Goal: Navigation & Orientation: Find specific page/section

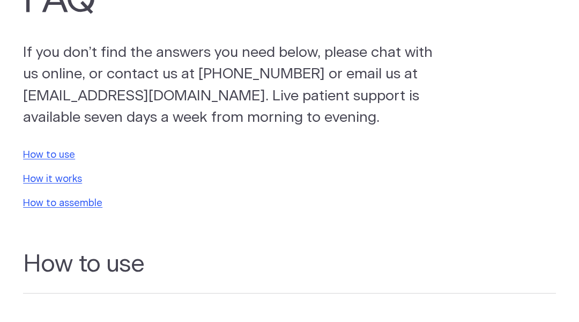
scroll to position [1462, 0]
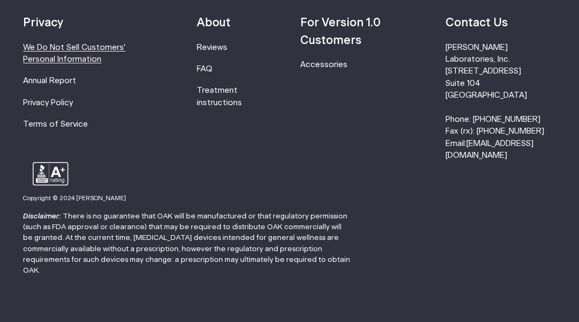
click at [54, 54] on link "We Do Not Sell Customers' Personal Information" at bounding box center [74, 53] width 102 height 20
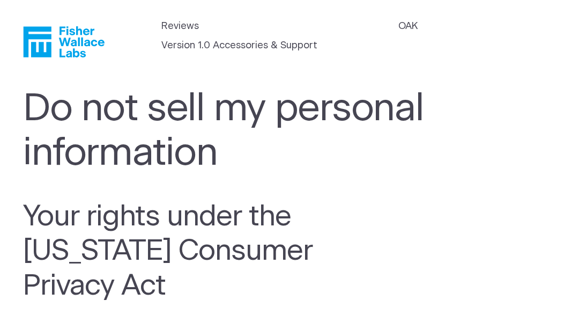
scroll to position [21, 0]
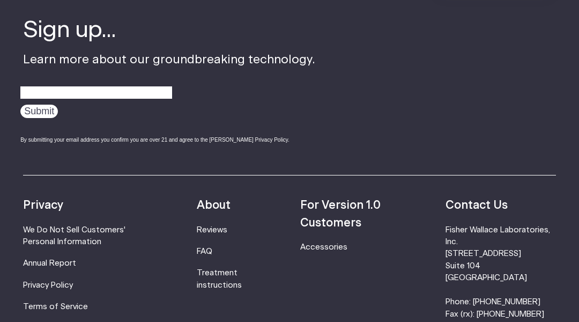
scroll to position [1502, 0]
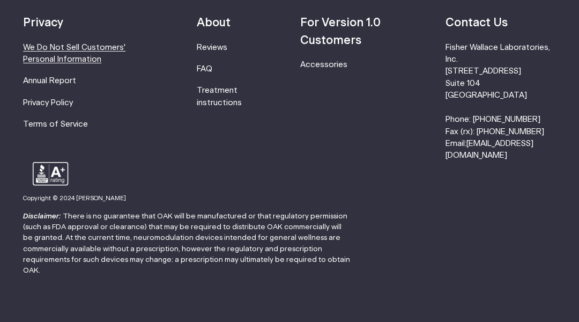
click at [54, 54] on link "We Do Not Sell Customers' Personal Information" at bounding box center [74, 53] width 102 height 20
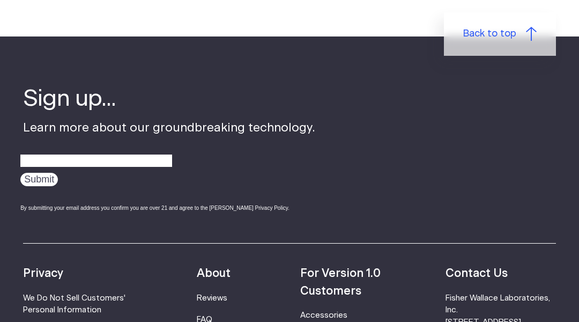
scroll to position [2796, 0]
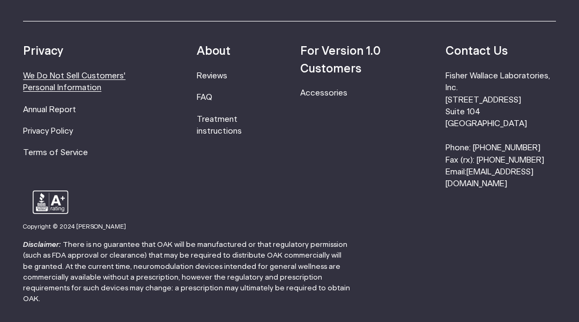
click at [54, 72] on link "We Do Not Sell Customers' Personal Information" at bounding box center [74, 82] width 102 height 20
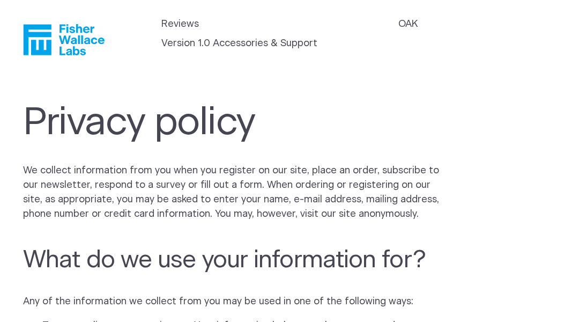
scroll to position [187, 0]
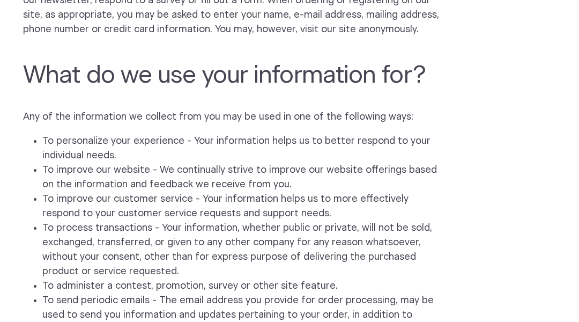
click at [54, 221] on li "To process transactions - Your information, whether public or private, will not…" at bounding box center [241, 250] width 399 height 58
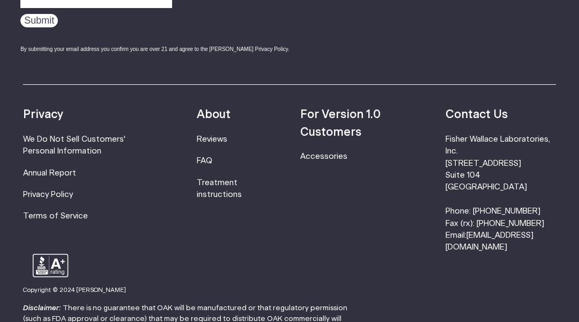
click at [54, 54] on footer "Sign up... Learn more about our groundbreaking technology. Submit By submitting…" at bounding box center [289, 149] width 579 height 543
